Goal: Transaction & Acquisition: Subscribe to service/newsletter

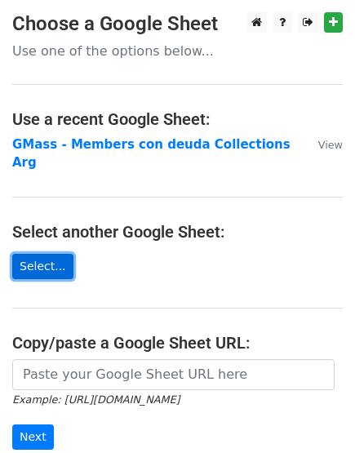
click at [38, 254] on link "Select..." at bounding box center [42, 266] width 61 height 25
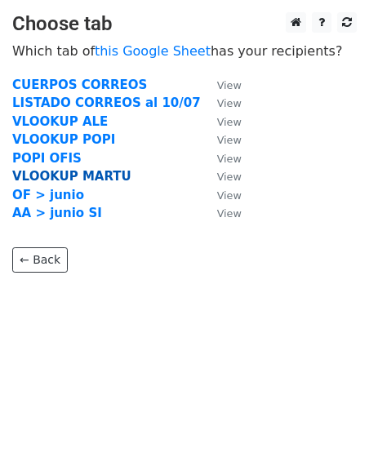
click at [102, 175] on strong "VLOOKUP MARTU" at bounding box center [71, 176] width 119 height 15
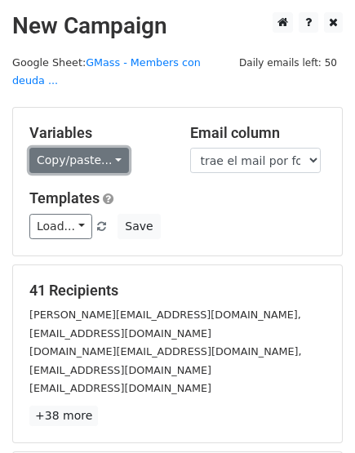
click at [69, 148] on link "Copy/paste..." at bounding box center [79, 160] width 100 height 25
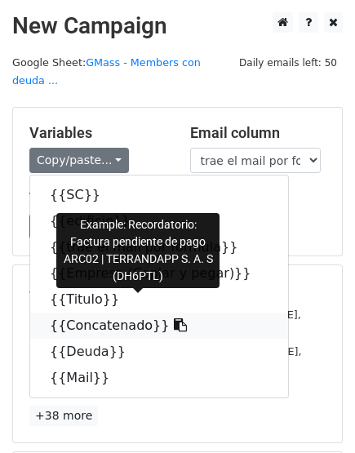
click at [114, 313] on link "{{Concatenado}}" at bounding box center [159, 326] width 258 height 26
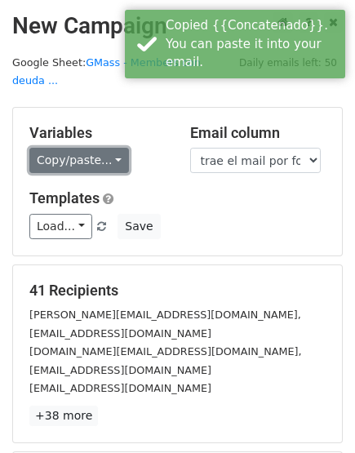
click at [65, 148] on link "Copy/paste..." at bounding box center [79, 160] width 100 height 25
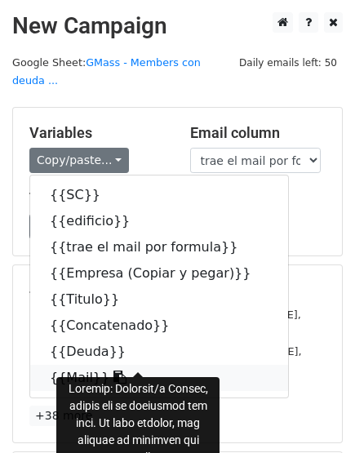
click at [77, 365] on link "{{Mail}}" at bounding box center [159, 378] width 258 height 26
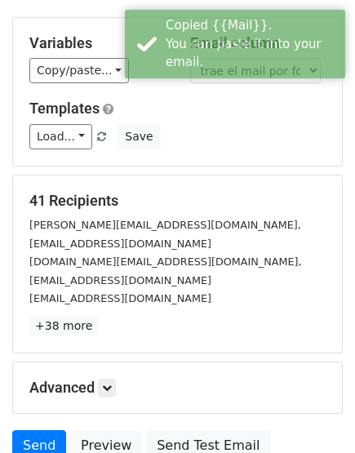
scroll to position [178, 0]
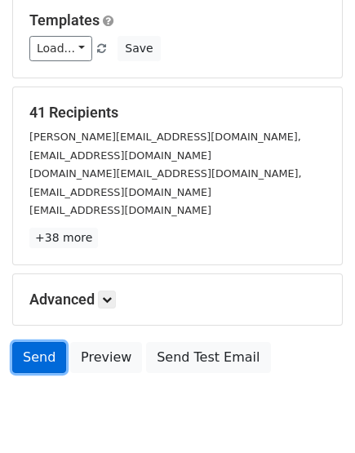
click at [38, 342] on link "Send" at bounding box center [39, 357] width 54 height 31
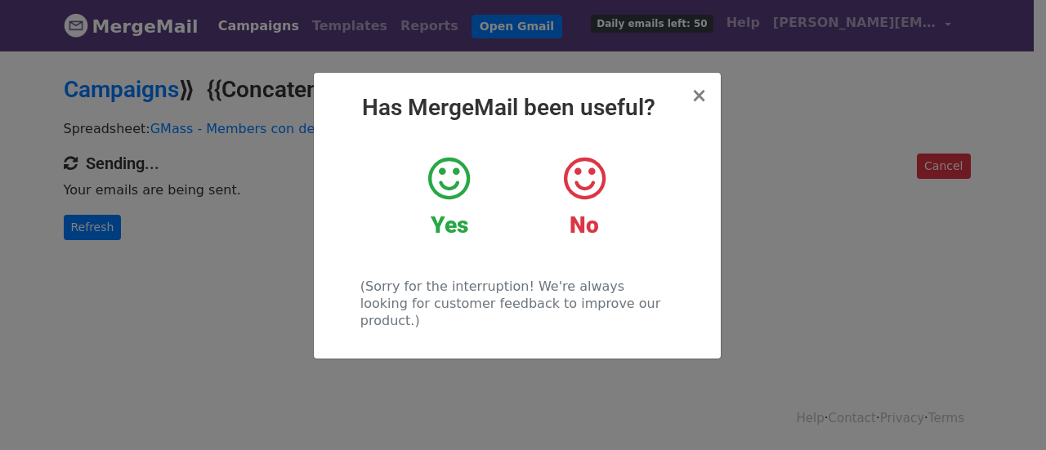
click at [440, 187] on icon at bounding box center [449, 178] width 42 height 49
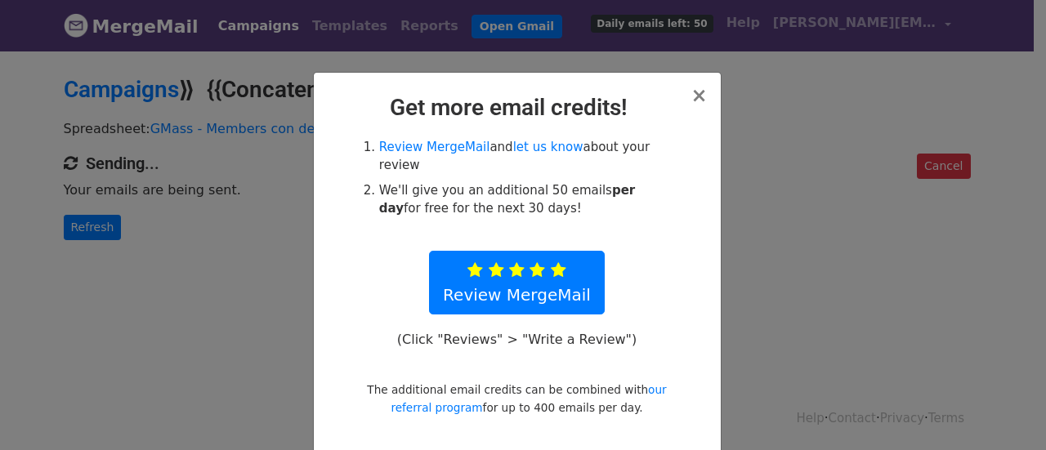
click at [685, 88] on div "× Get more email credits! Review MergeMail and let us know about your review We…" at bounding box center [517, 263] width 407 height 381
click at [693, 92] on span "×" at bounding box center [698, 95] width 16 height 23
